Goal: Task Accomplishment & Management: Use online tool/utility

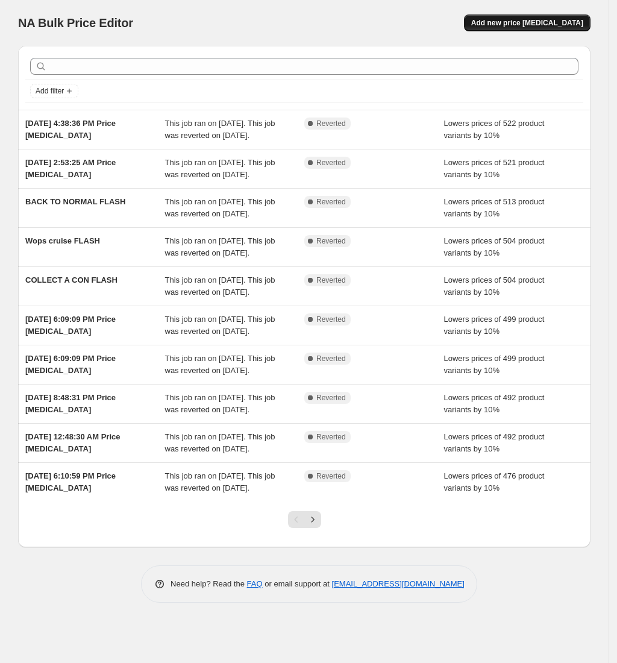
click at [550, 27] on span "Add new price change job" at bounding box center [527, 23] width 112 height 10
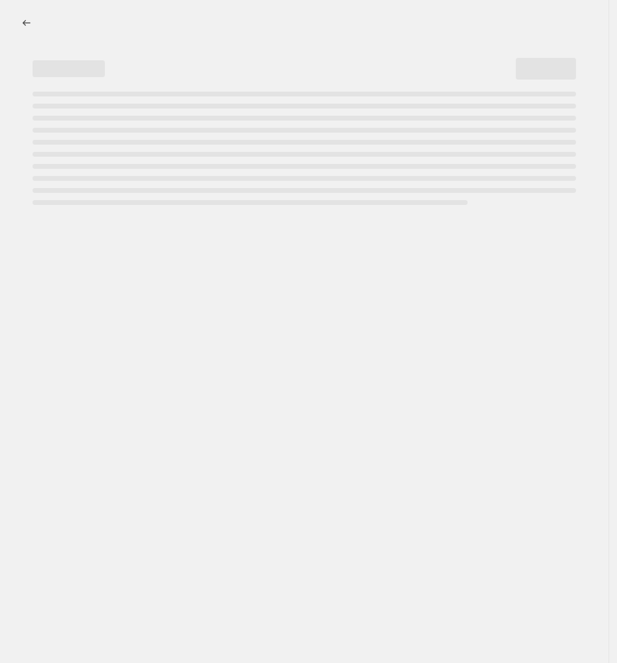
select select "percentage"
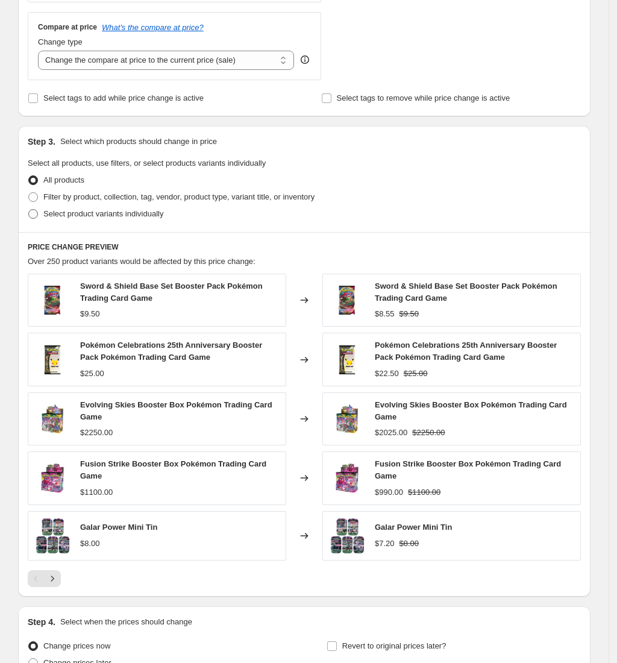
scroll to position [562, 0]
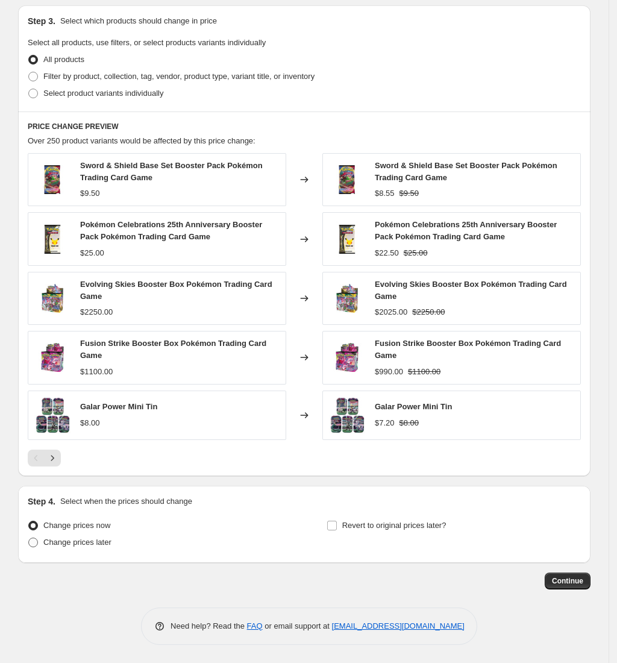
click at [86, 541] on span "Change prices later" at bounding box center [77, 542] width 68 height 9
click at [29, 538] on input "Change prices later" at bounding box center [28, 538] width 1 height 1
radio input "true"
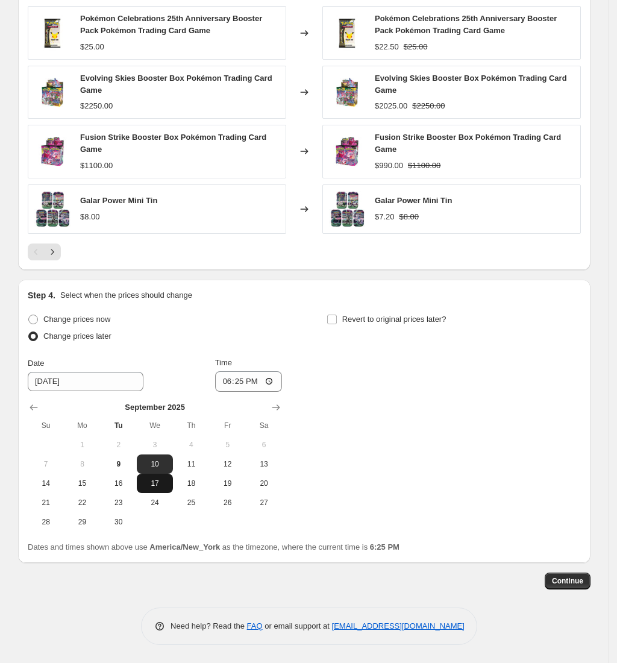
scroll to position [767, 0]
click at [168, 464] on span "10" at bounding box center [155, 464] width 27 height 10
click at [231, 384] on input "18:25" at bounding box center [249, 381] width 68 height 20
type input "00:00"
click at [335, 319] on input "Revert to original prices later?" at bounding box center [332, 320] width 10 height 10
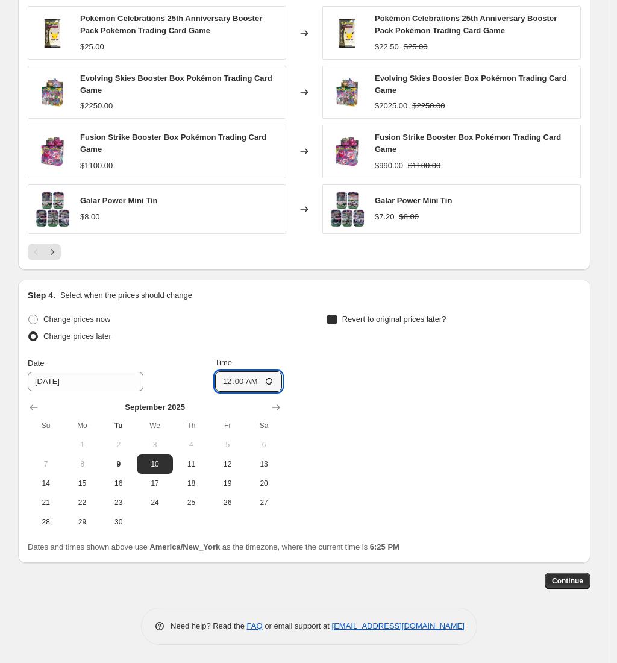
checkbox input "true"
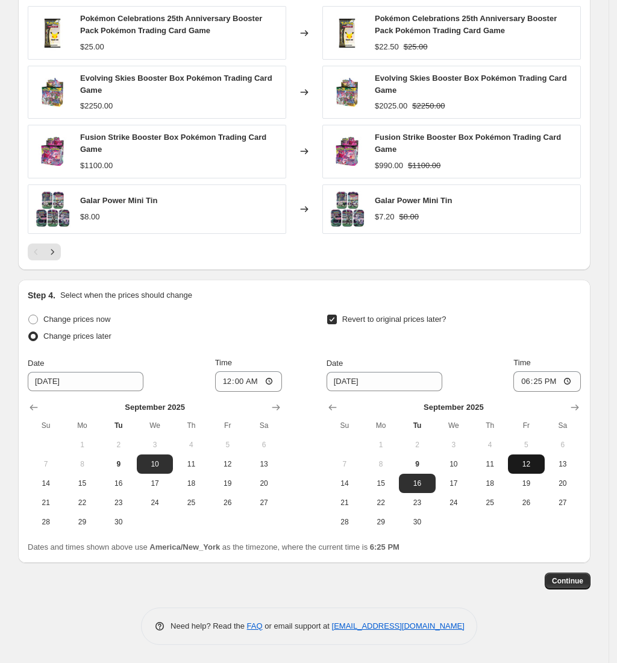
click at [527, 463] on span "12" at bounding box center [526, 464] width 27 height 10
type input "9/12/2025"
click at [527, 382] on input "18:25" at bounding box center [548, 381] width 68 height 20
type input "00:00"
click at [464, 582] on div "Continue" at bounding box center [304, 581] width 573 height 17
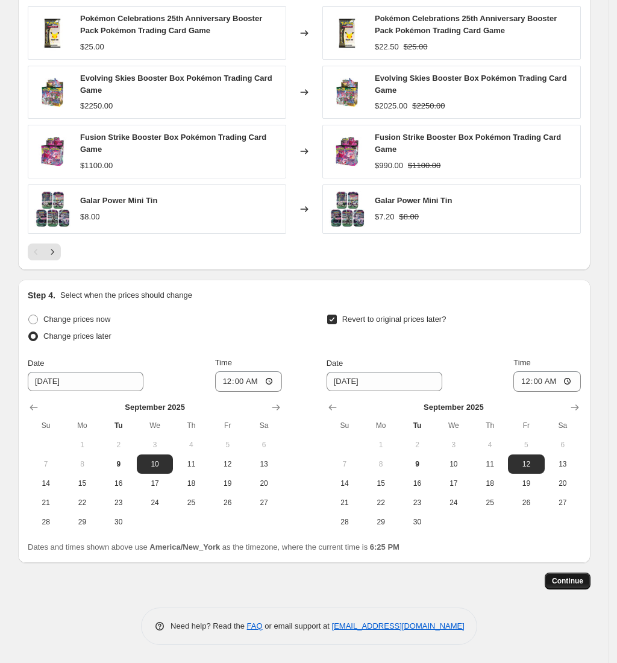
click at [579, 577] on span "Continue" at bounding box center [567, 581] width 31 height 10
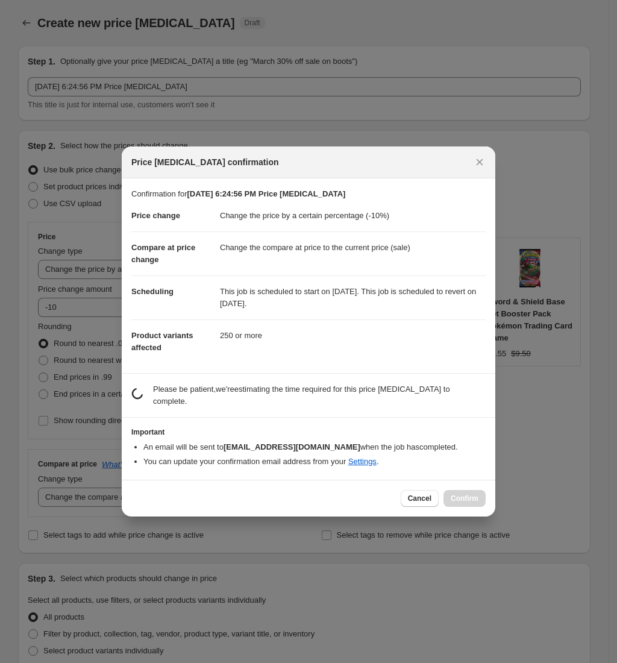
scroll to position [0, 0]
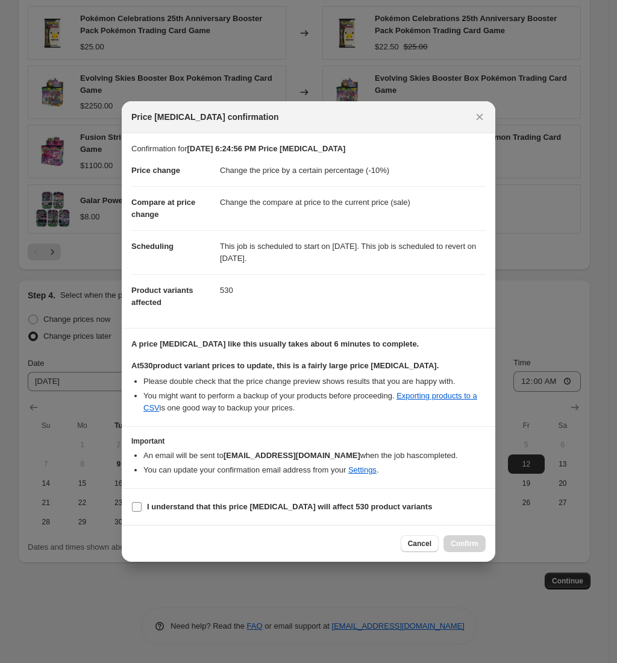
click at [225, 502] on b "I understand that this price change job will affect 530 product variants" at bounding box center [289, 506] width 285 height 9
click at [142, 502] on input "I understand that this price change job will affect 530 product variants" at bounding box center [137, 507] width 10 height 10
checkbox input "true"
click at [459, 545] on span "Confirm" at bounding box center [465, 544] width 28 height 10
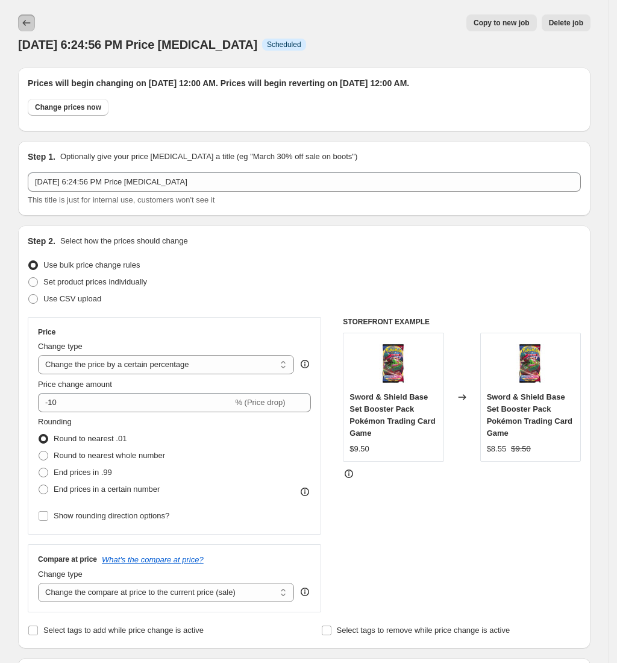
click at [35, 25] on button "Price change jobs" at bounding box center [26, 22] width 17 height 17
